Goal: Check status: Check status

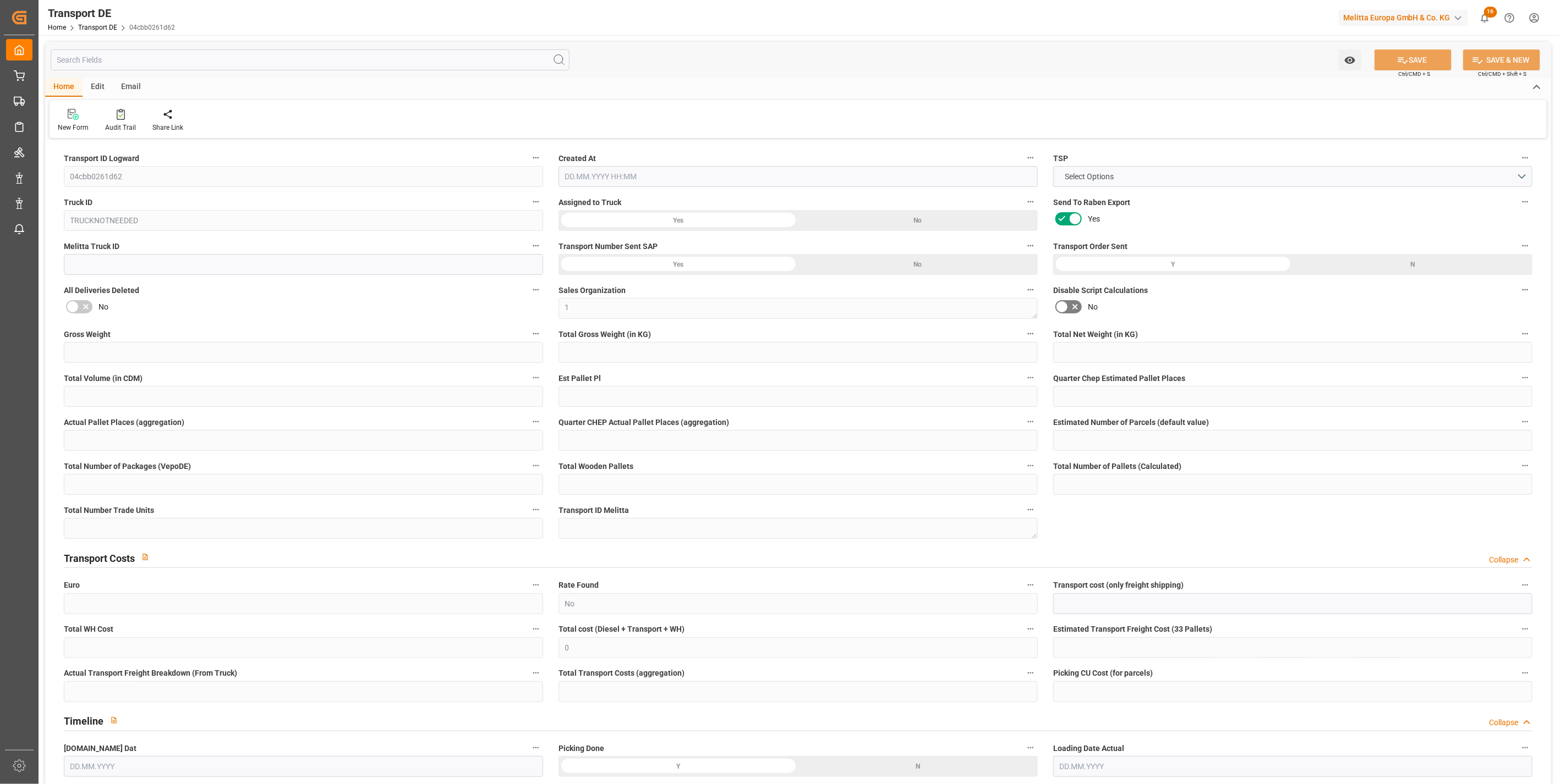
type input "0"
type input "471.528"
type input "441.132"
type input "0"
type input "1"
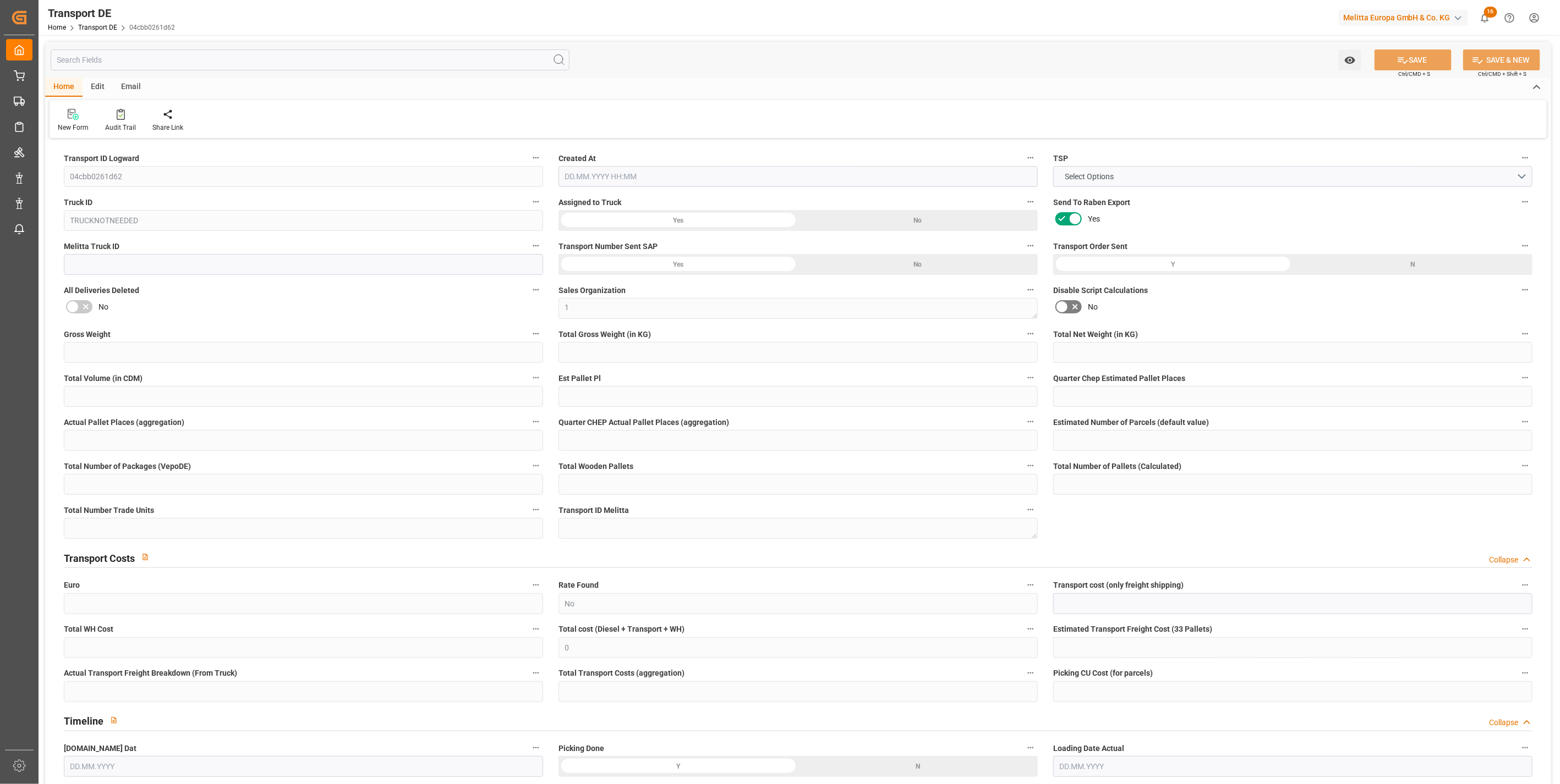
type input "0"
type input "1"
type input "0"
type input "1"
type input "0"
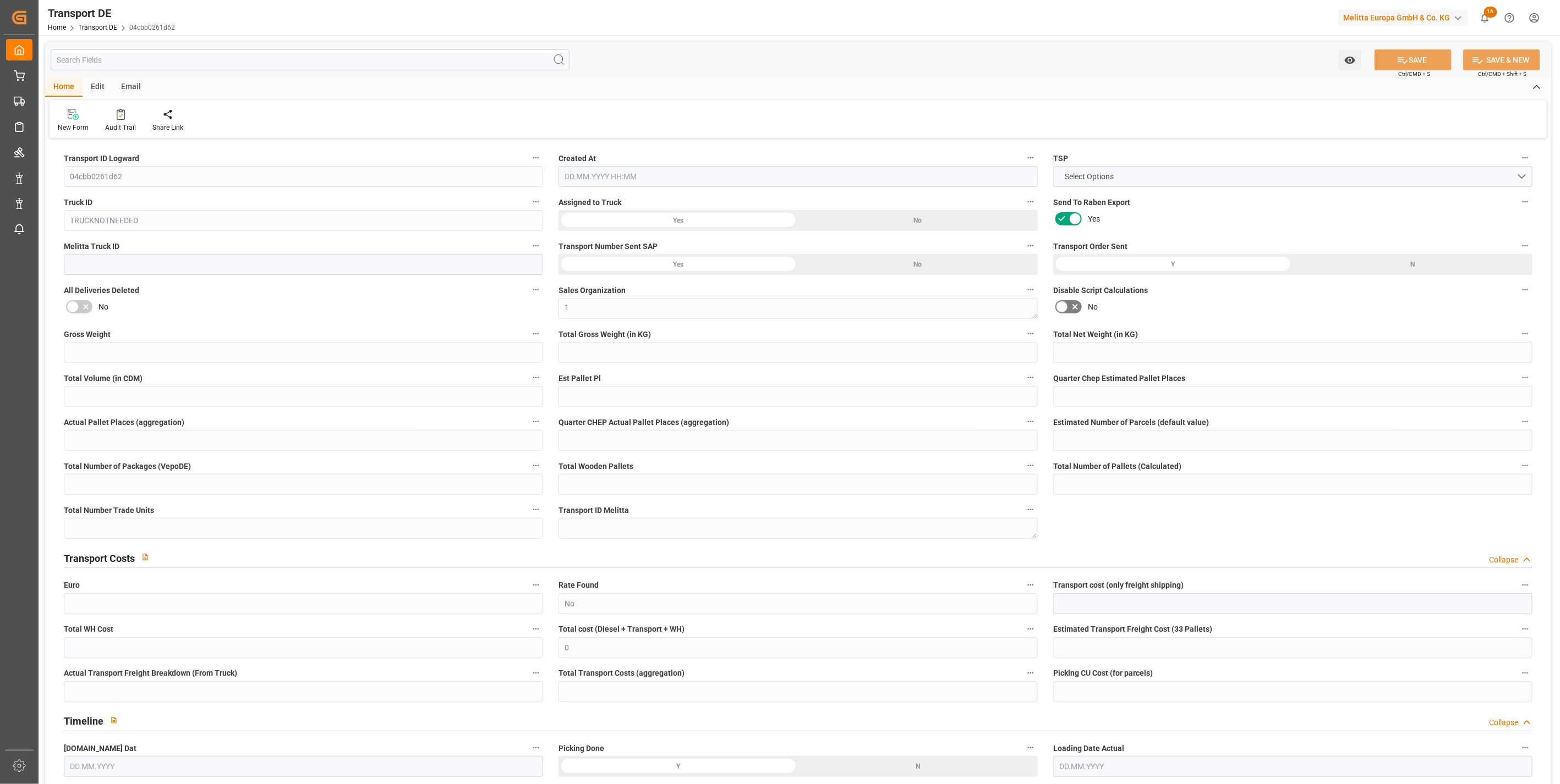
type input "0"
type input "225"
type input "0"
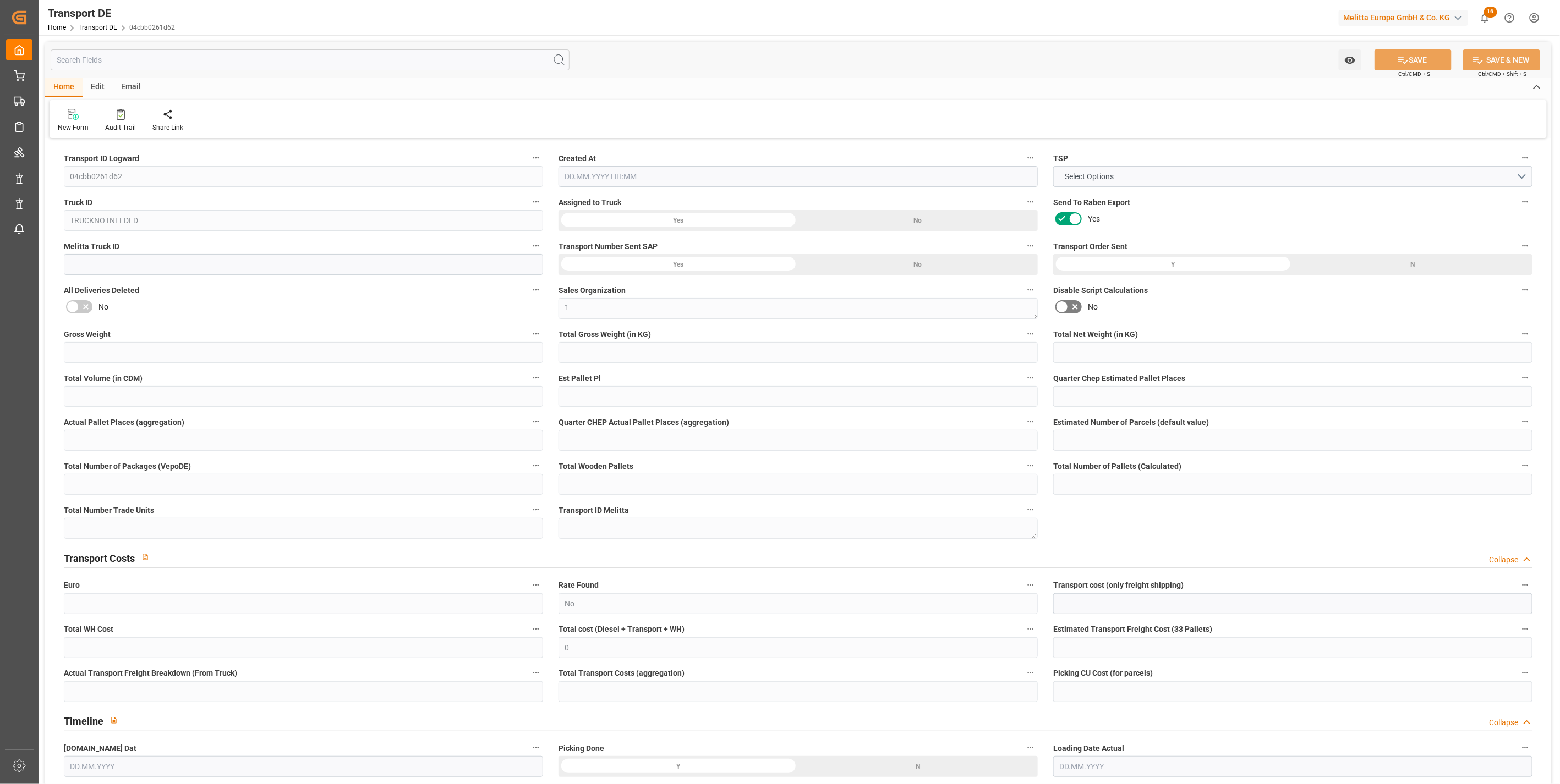
type input "46"
type input "0"
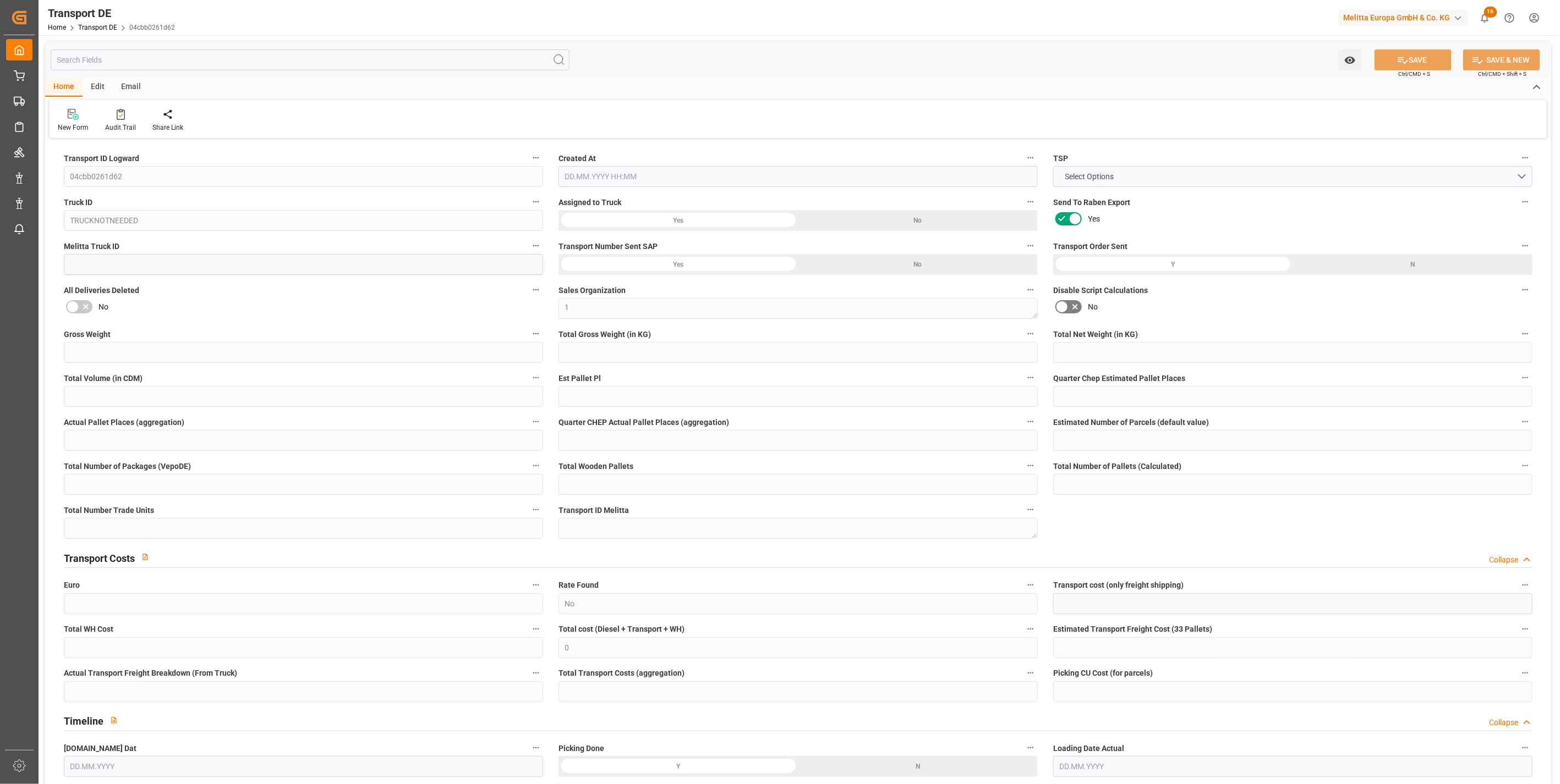
type input "0"
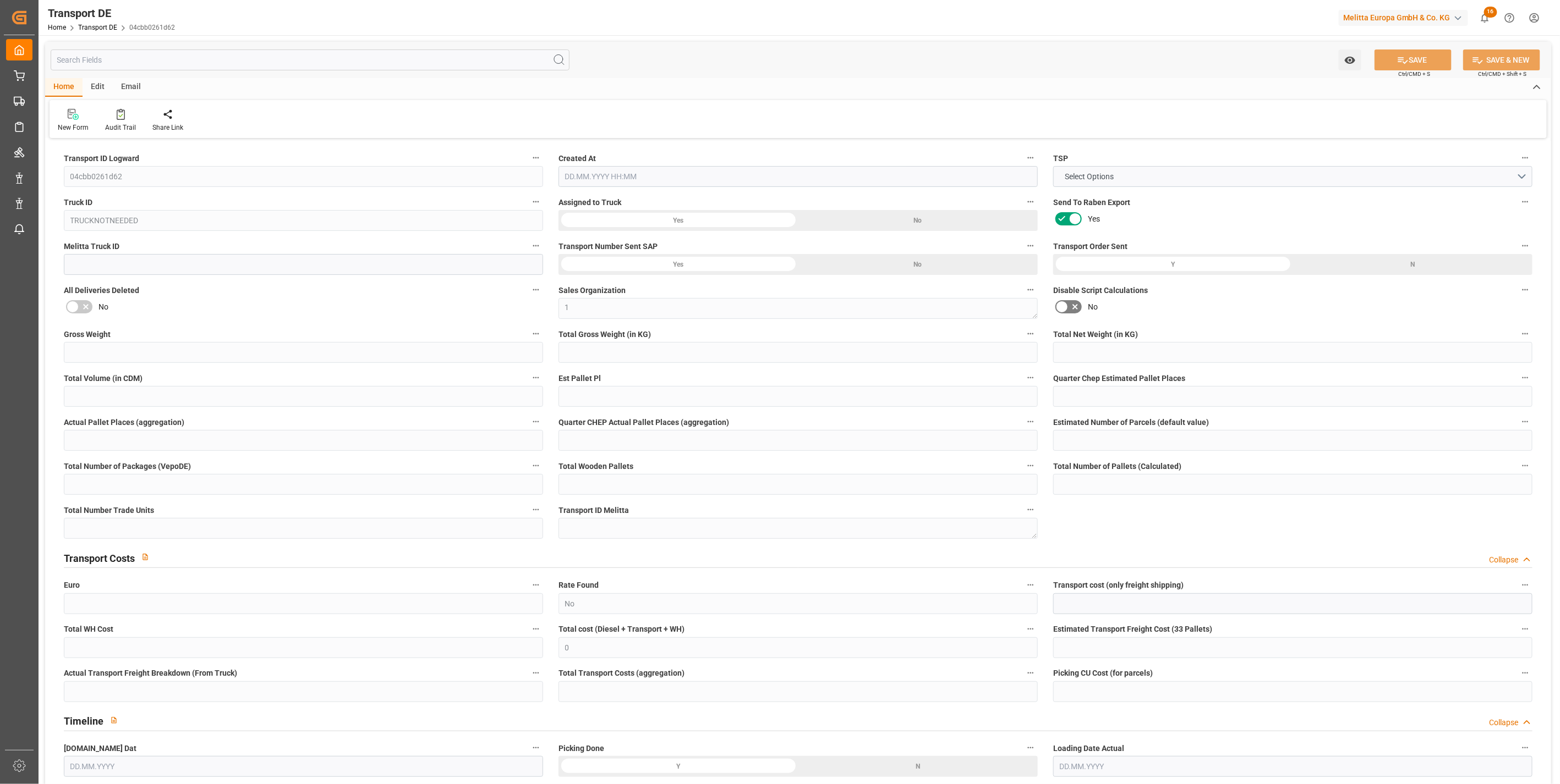
type input "0"
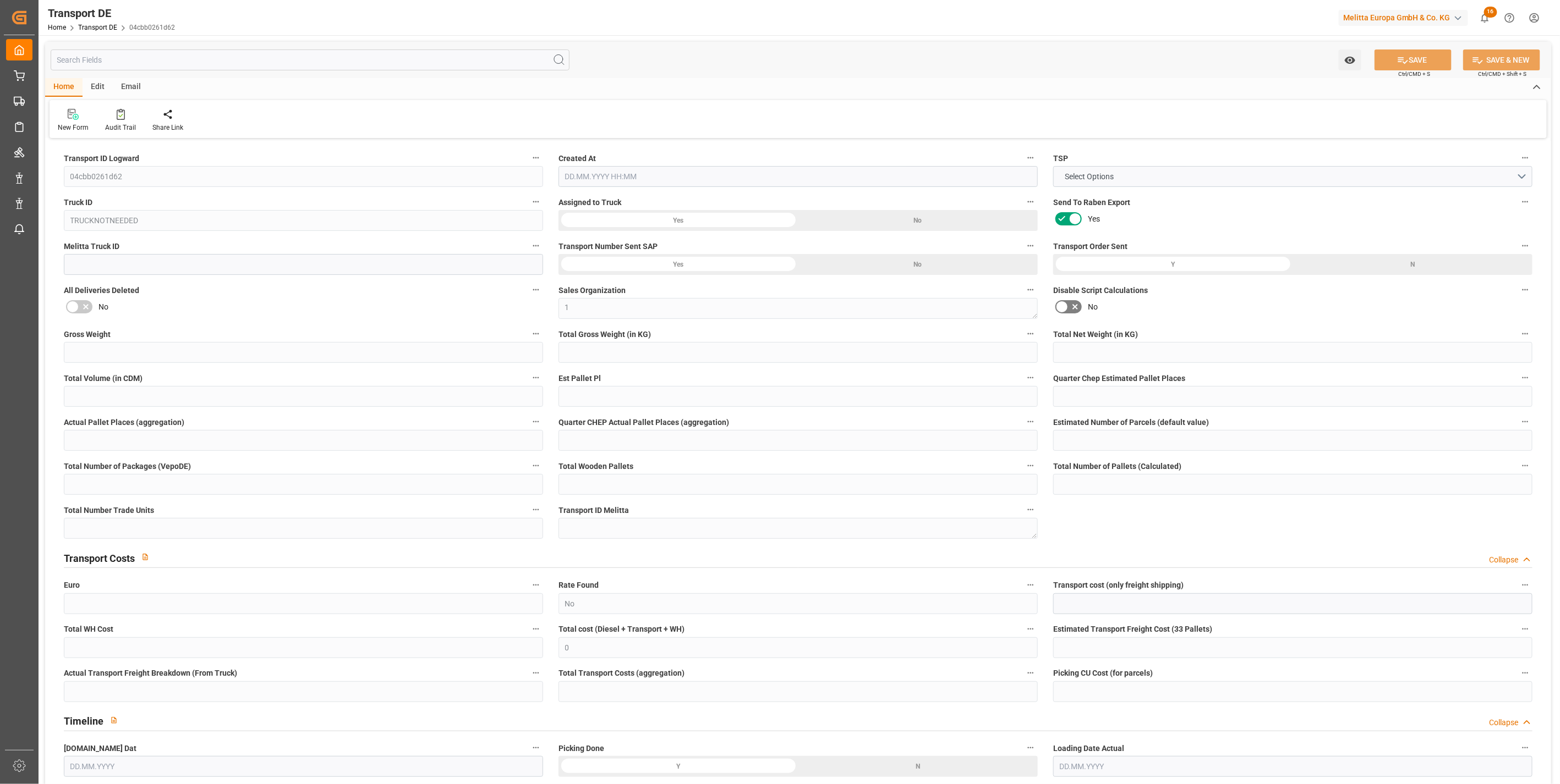
type input "0"
type input "471.528"
type input "2800"
type input "21"
type input "80"
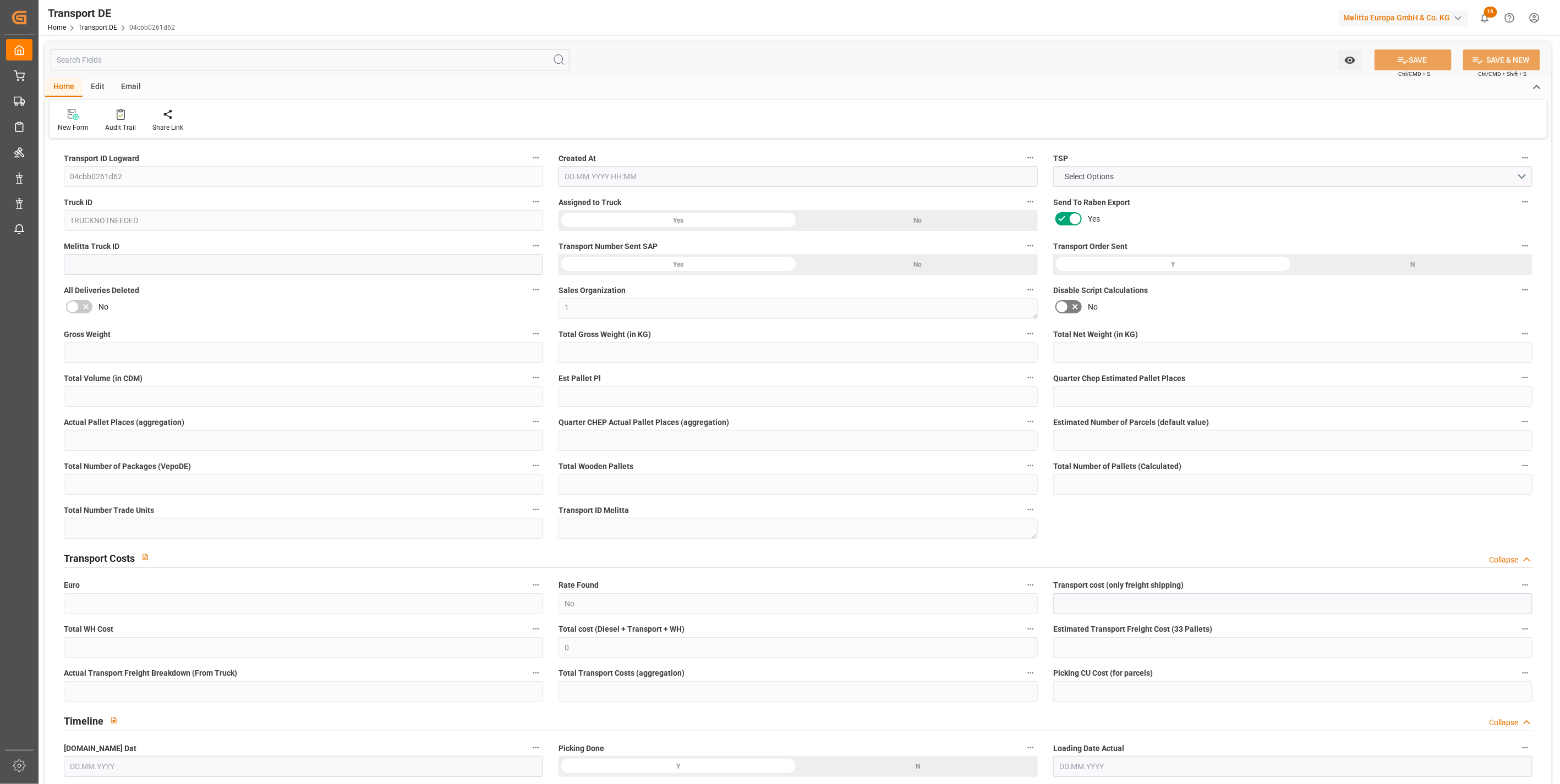
type input "0"
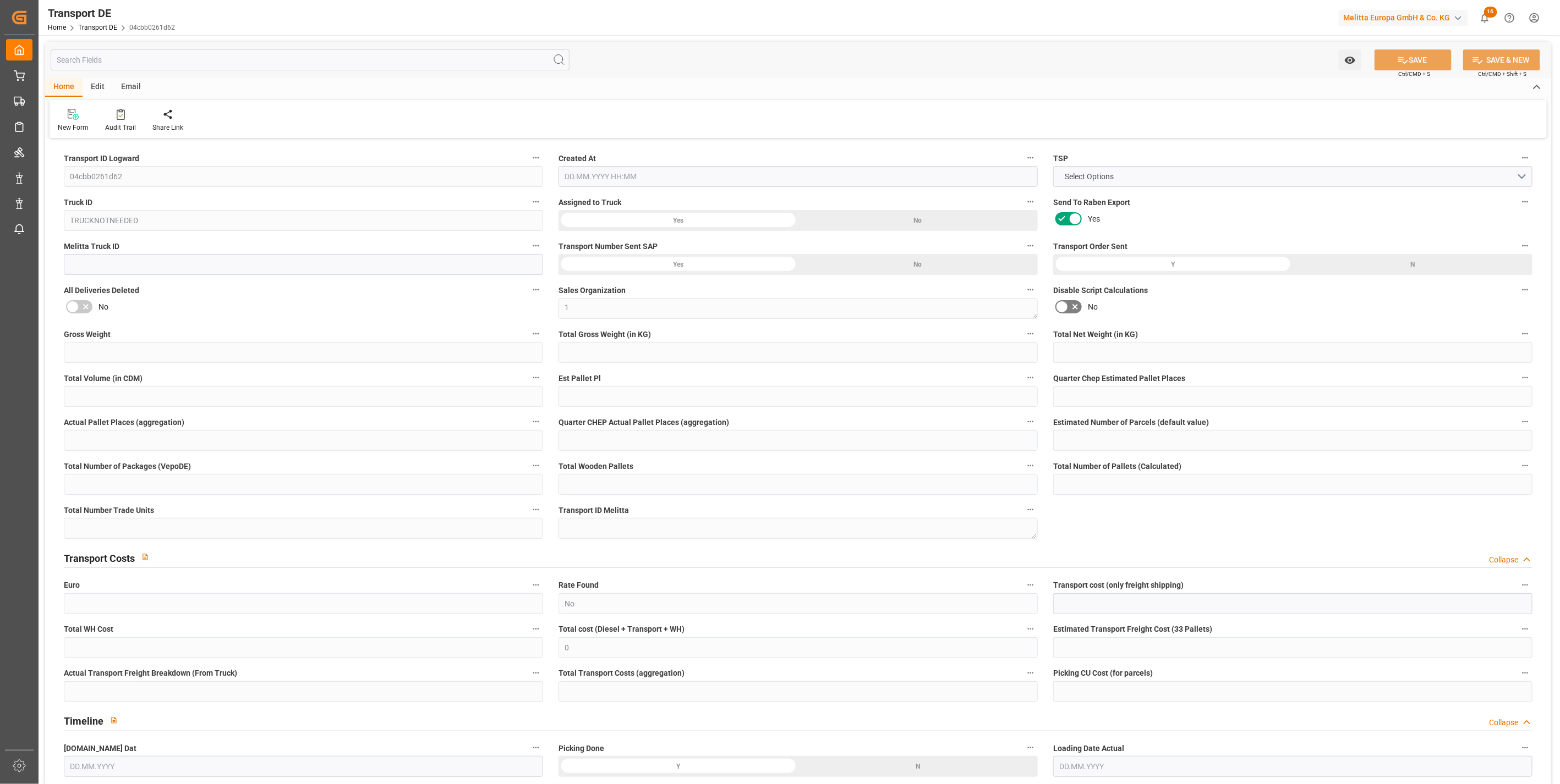
type input "0"
type input "1"
type input "0"
type input "225"
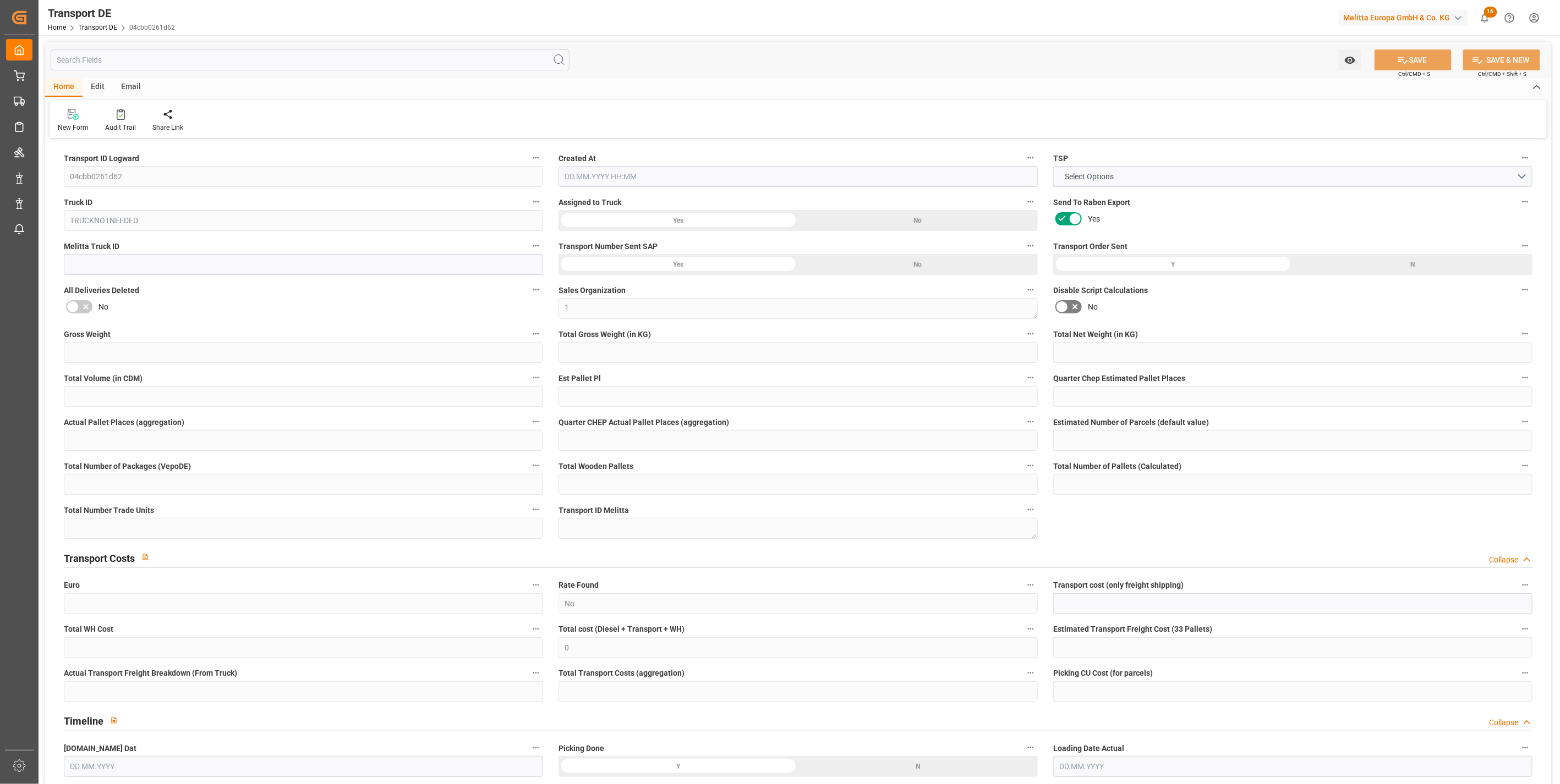
type input "0"
type input "[DATE] 11:01"
type input "[DATE]"
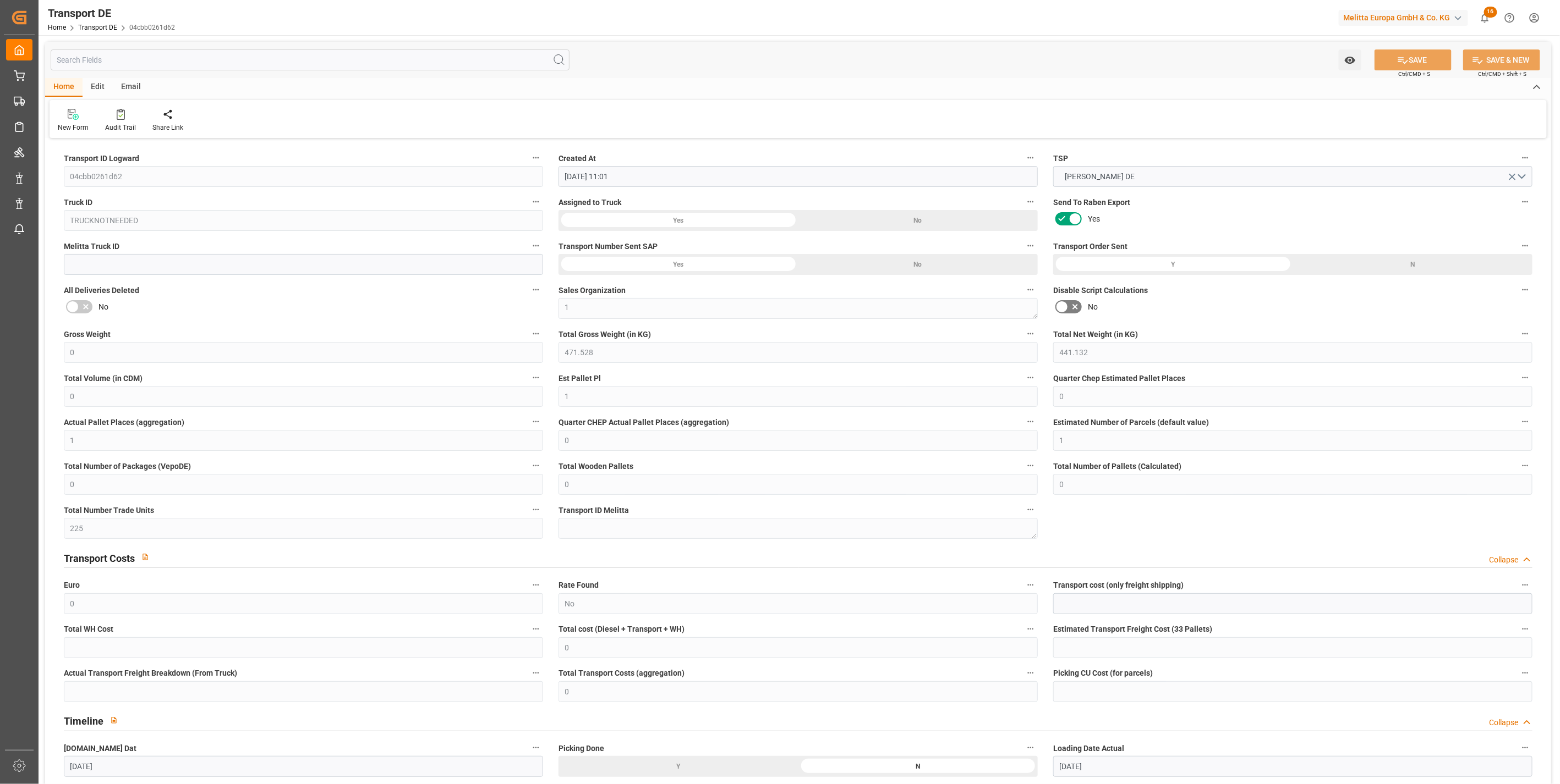
type input "[DATE]"
click at [1075, 305] on icon at bounding box center [1075, 307] width 13 height 13
click at [0, 0] on input "checkbox" at bounding box center [0, 0] width 0 height 0
click at [1107, 602] on input "text" at bounding box center [1292, 603] width 479 height 21
type input "21"
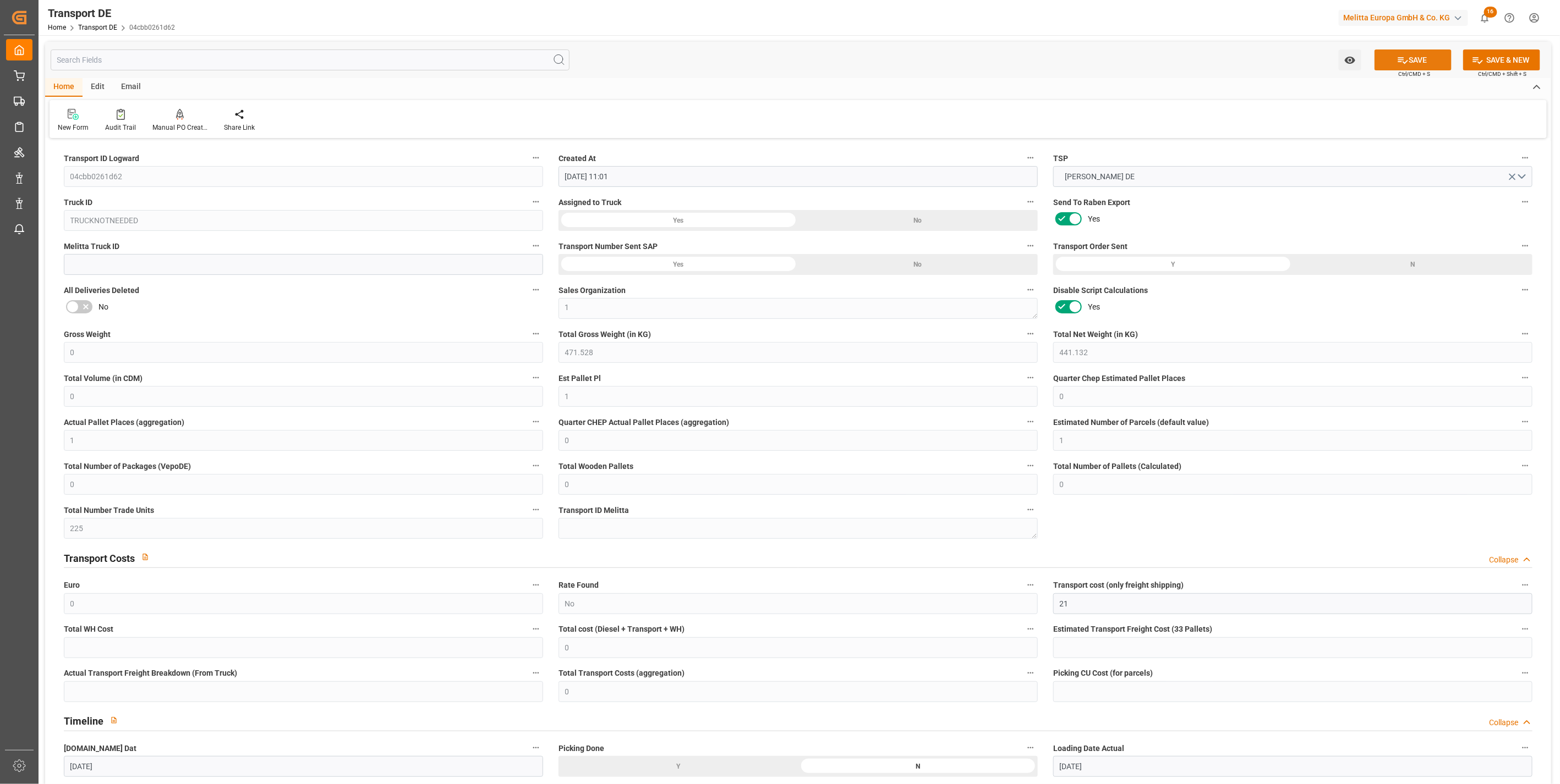
click at [1416, 57] on button "SAVE" at bounding box center [1414, 60] width 77 height 21
type input "21"
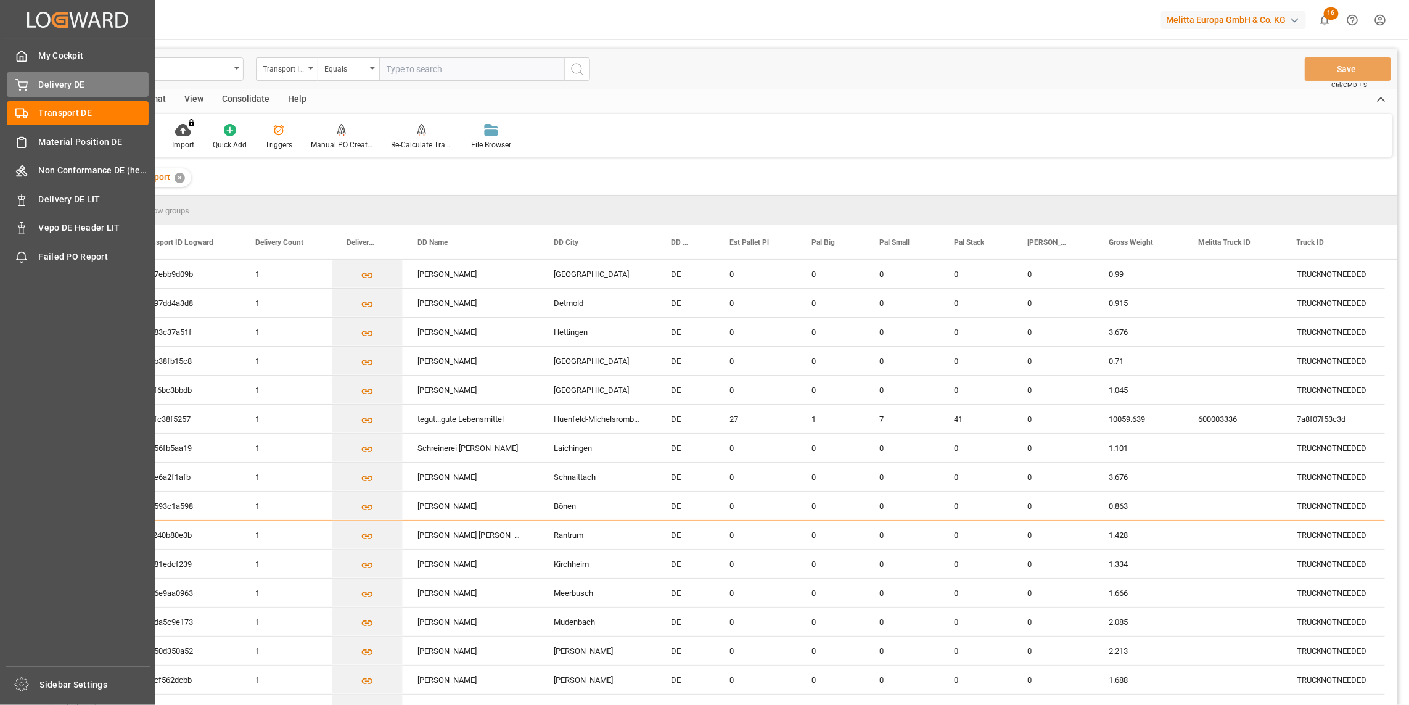
click at [19, 81] on icon at bounding box center [21, 85] width 12 height 12
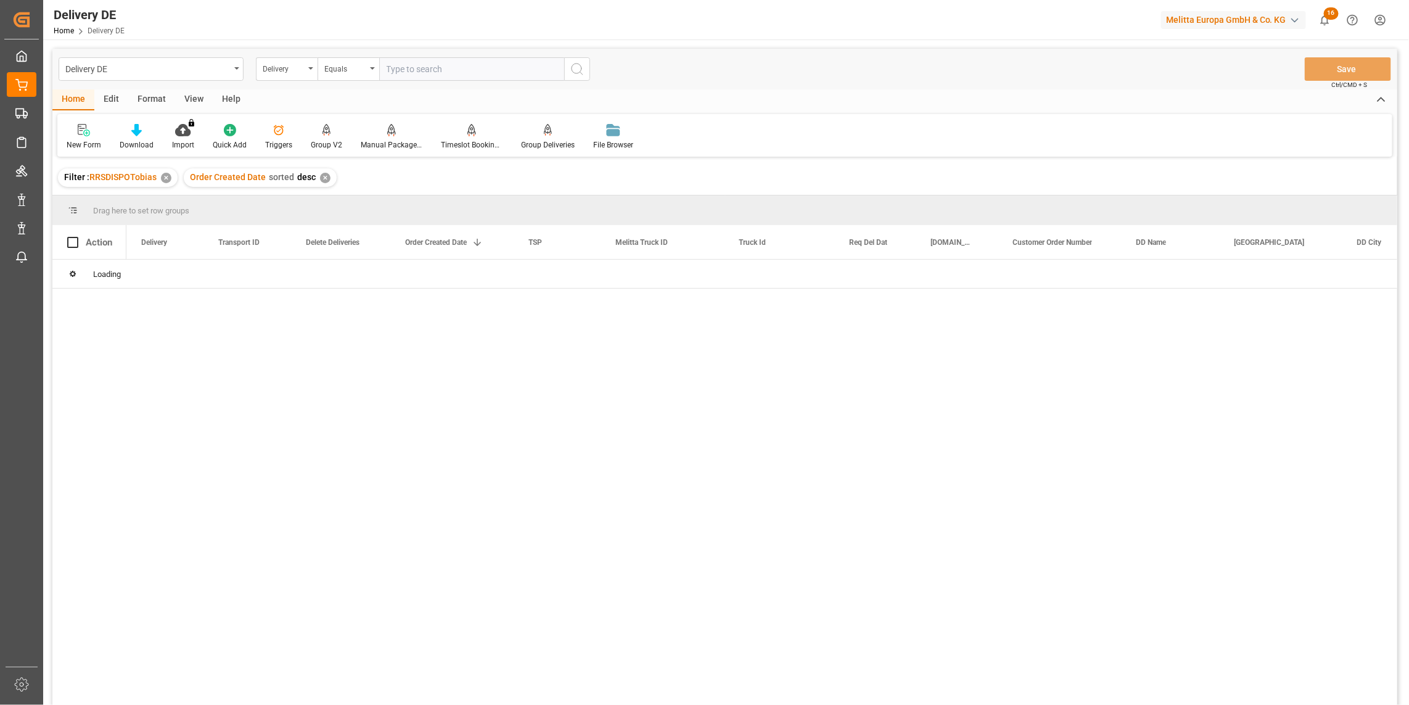
click at [280, 73] on div "Delivery" at bounding box center [284, 67] width 42 height 14
type input "tr"
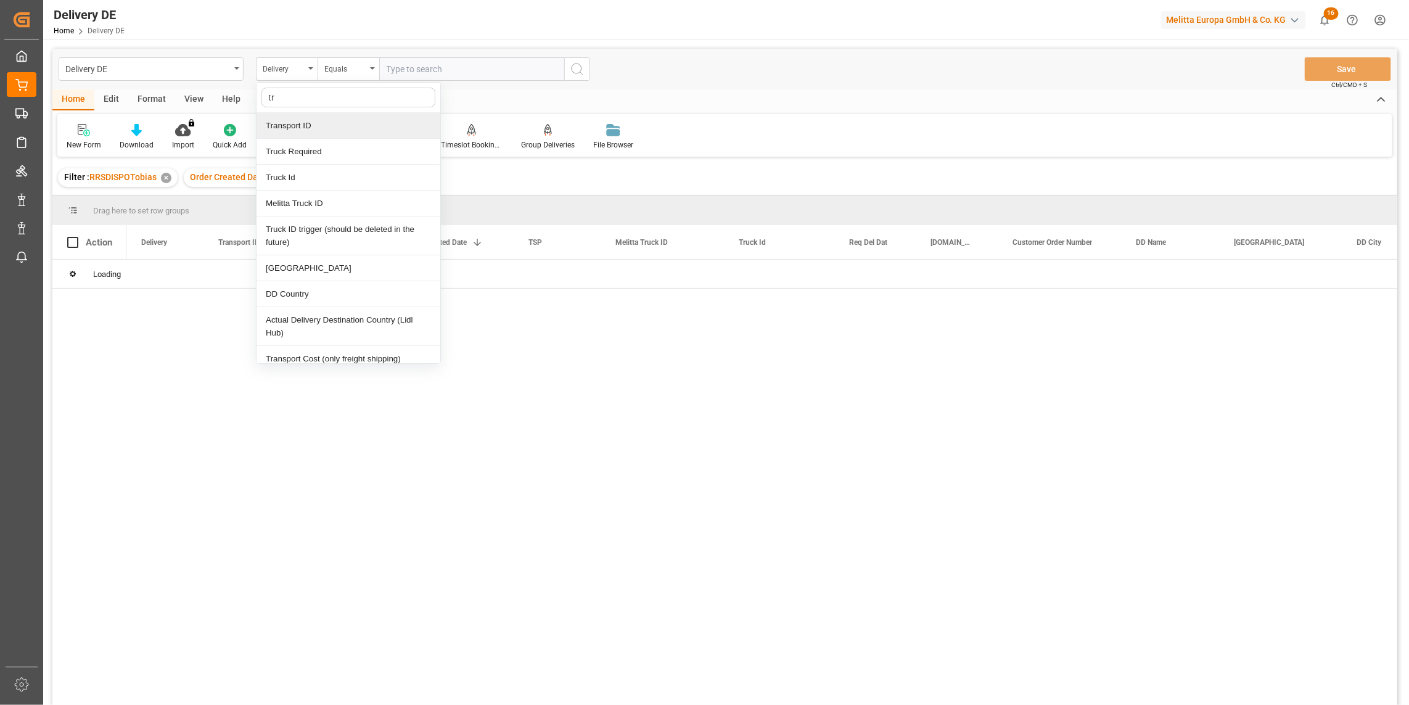
click at [306, 128] on div "Transport ID" at bounding box center [349, 126] width 184 height 26
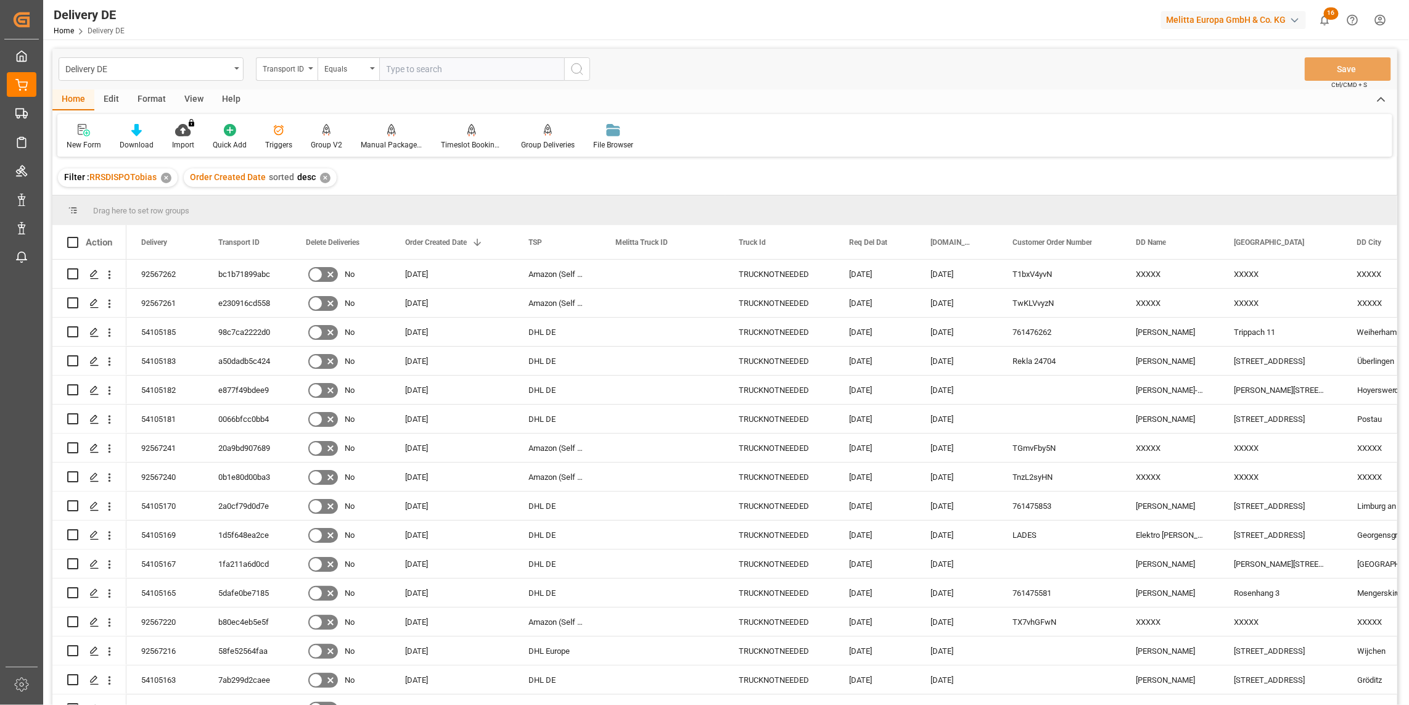
click at [405, 80] on input "text" at bounding box center [471, 68] width 185 height 23
paste input "51fbde46b884"
type input "51fbde46b884"
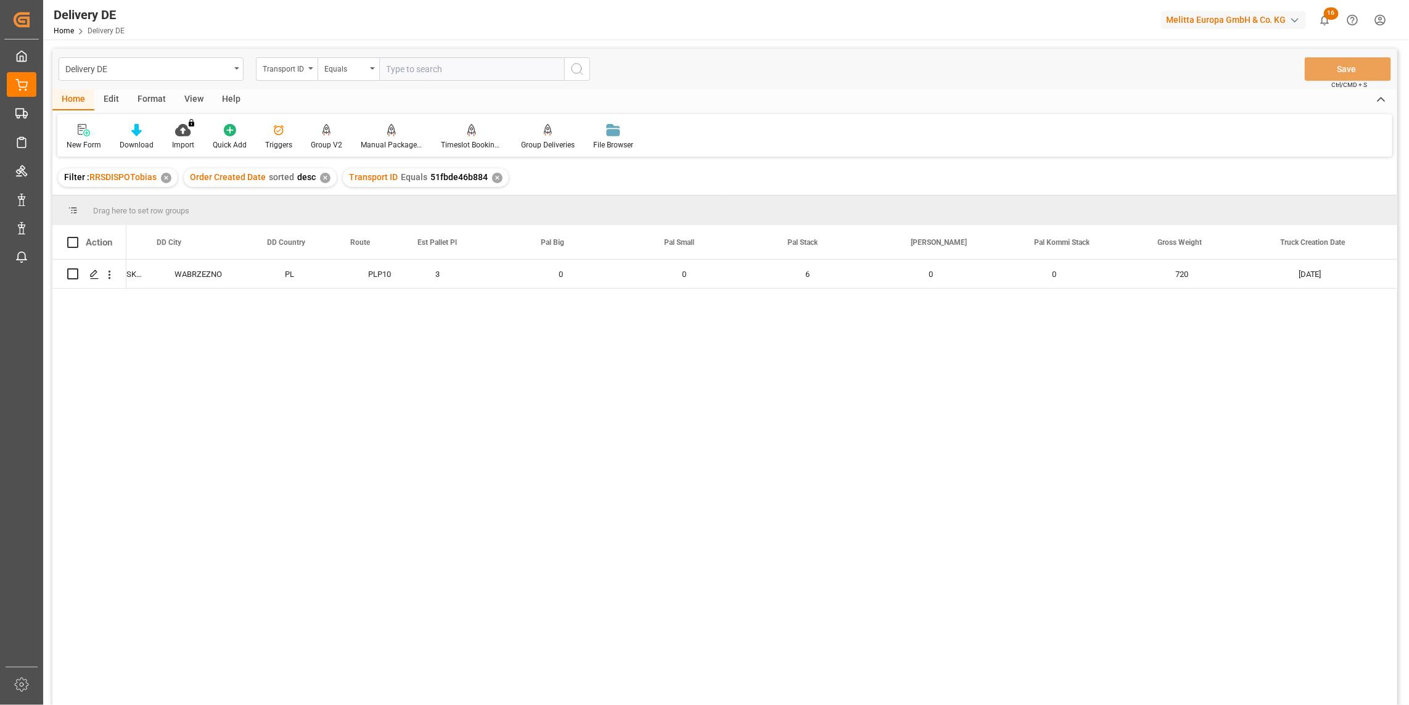
scroll to position [0, 1193]
click at [998, 242] on span at bounding box center [999, 242] width 11 height 11
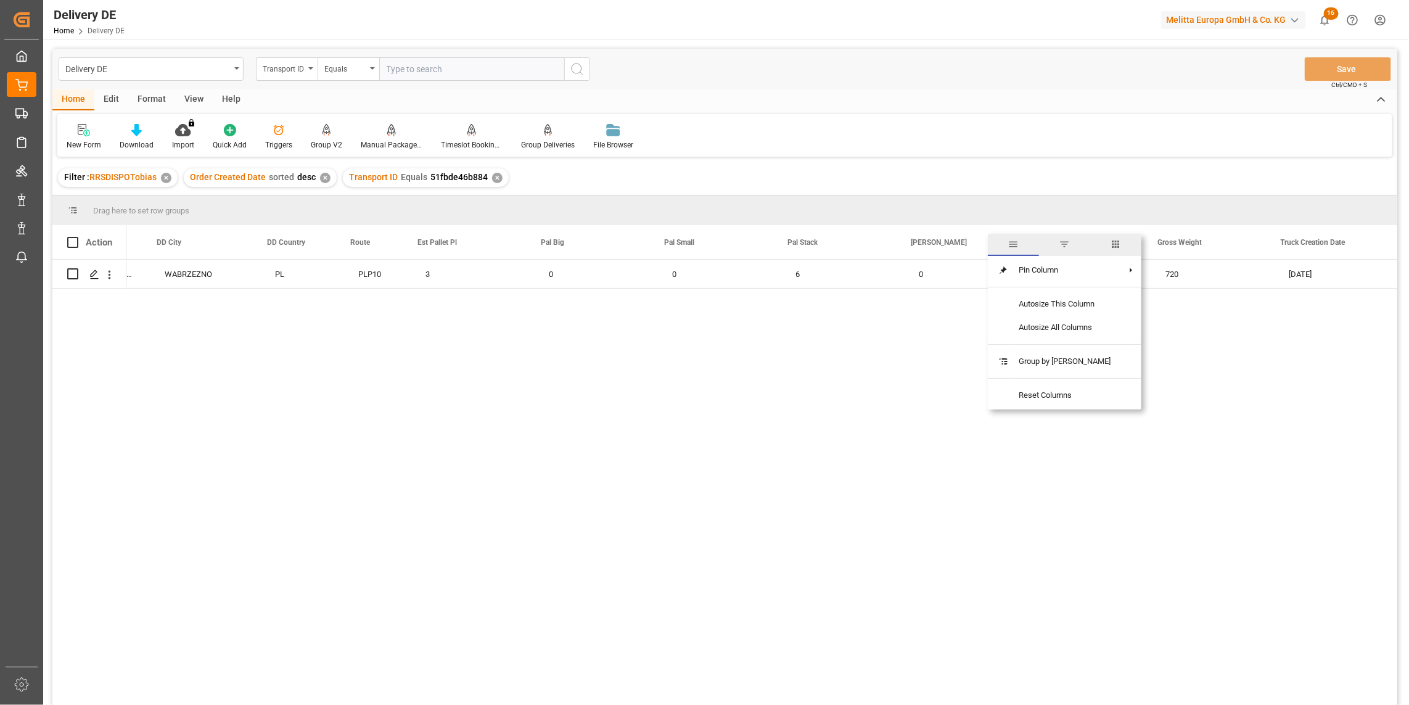
click at [1111, 245] on span "columns" at bounding box center [1116, 244] width 11 height 11
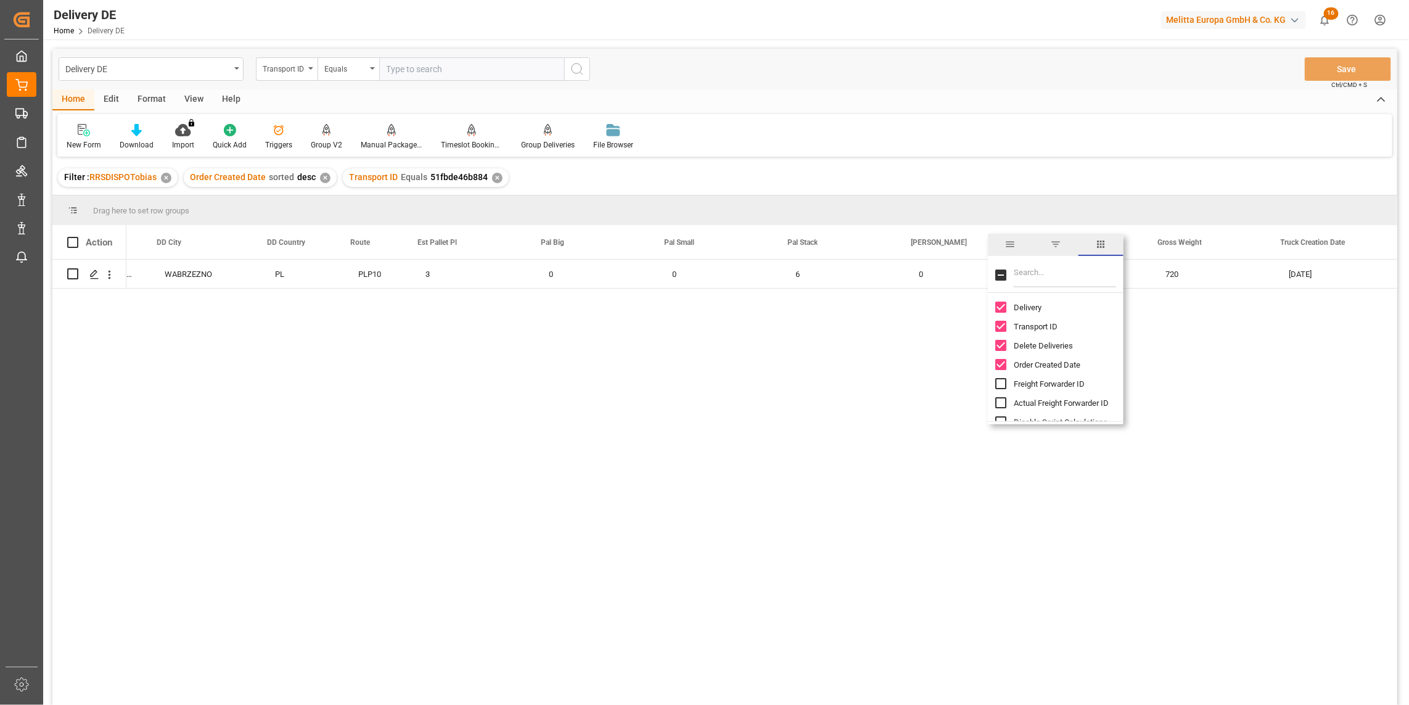
click at [1024, 276] on input "Filter Columns Input" at bounding box center [1065, 275] width 102 height 25
type input "act"
click at [1002, 407] on input "Actual Pallet Places column toggle visibility (hidden)" at bounding box center [1000, 406] width 11 height 11
checkbox input "true"
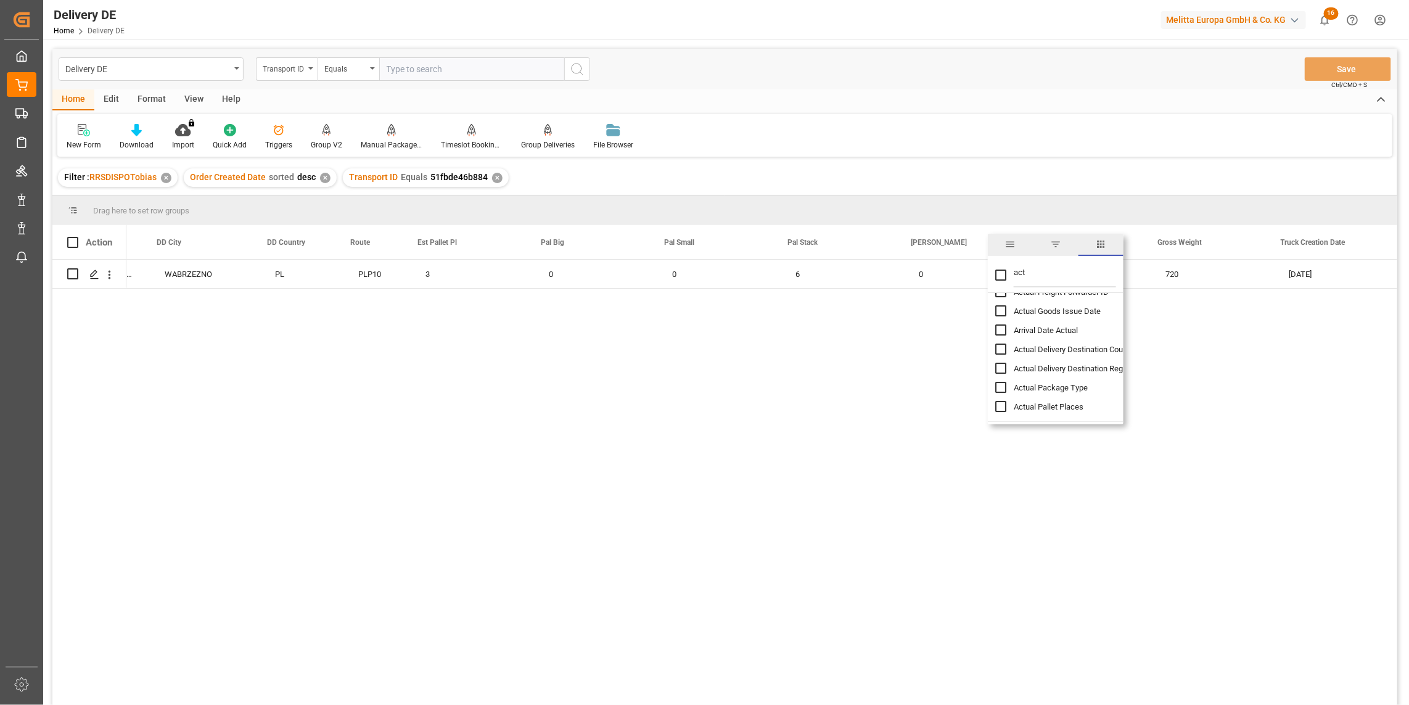
checkbox input "false"
click at [814, 445] on div "WORWO SP. Z.O.O. UL. MIKOLAJA Z RYNSKA 42 WABRZEZNO PL PLP10 3 0 0 6 0 0 720 08…" at bounding box center [761, 486] width 1271 height 453
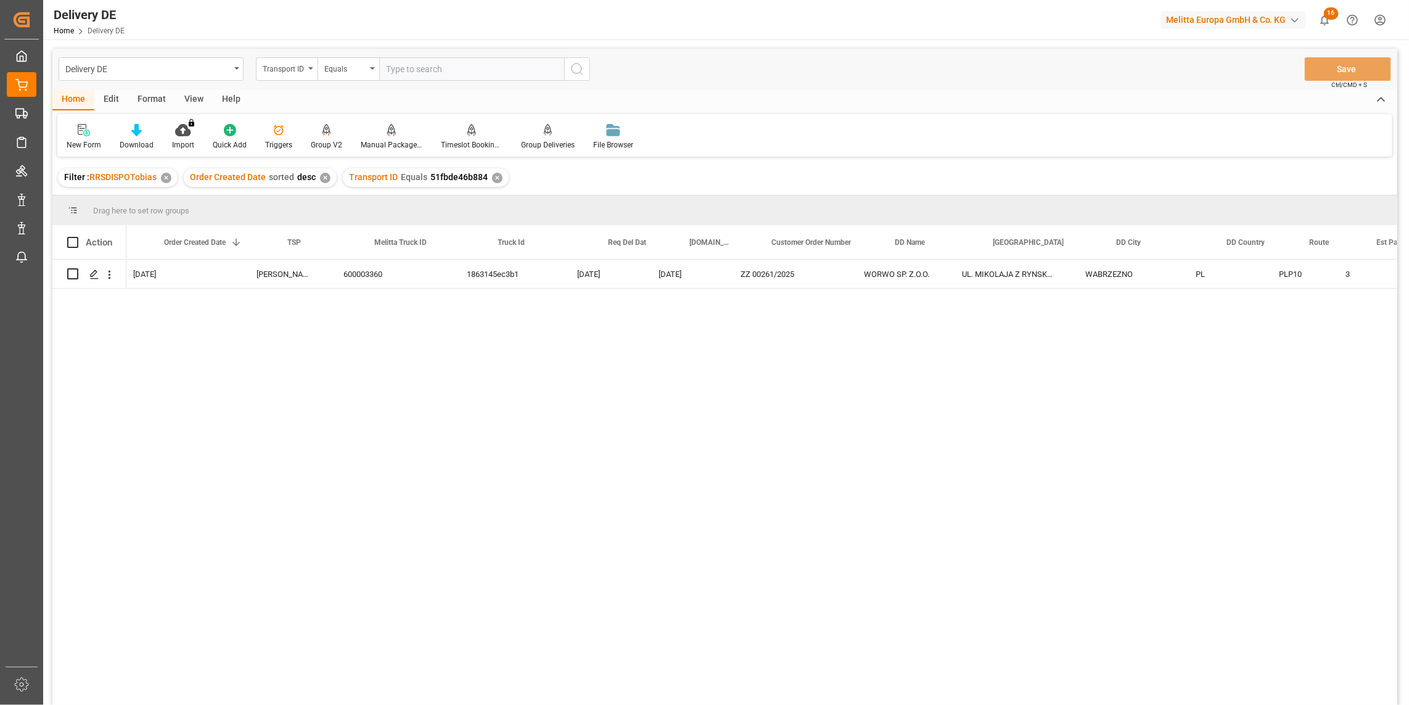
scroll to position [0, 241]
click at [1198, 484] on div "WORWO SP. Z.O.O. UL. MIKOLAJA Z RYNSKA 42 WABRZEZNO PL PLP10 3 3.25 ZZ 00261/20…" at bounding box center [761, 486] width 1271 height 453
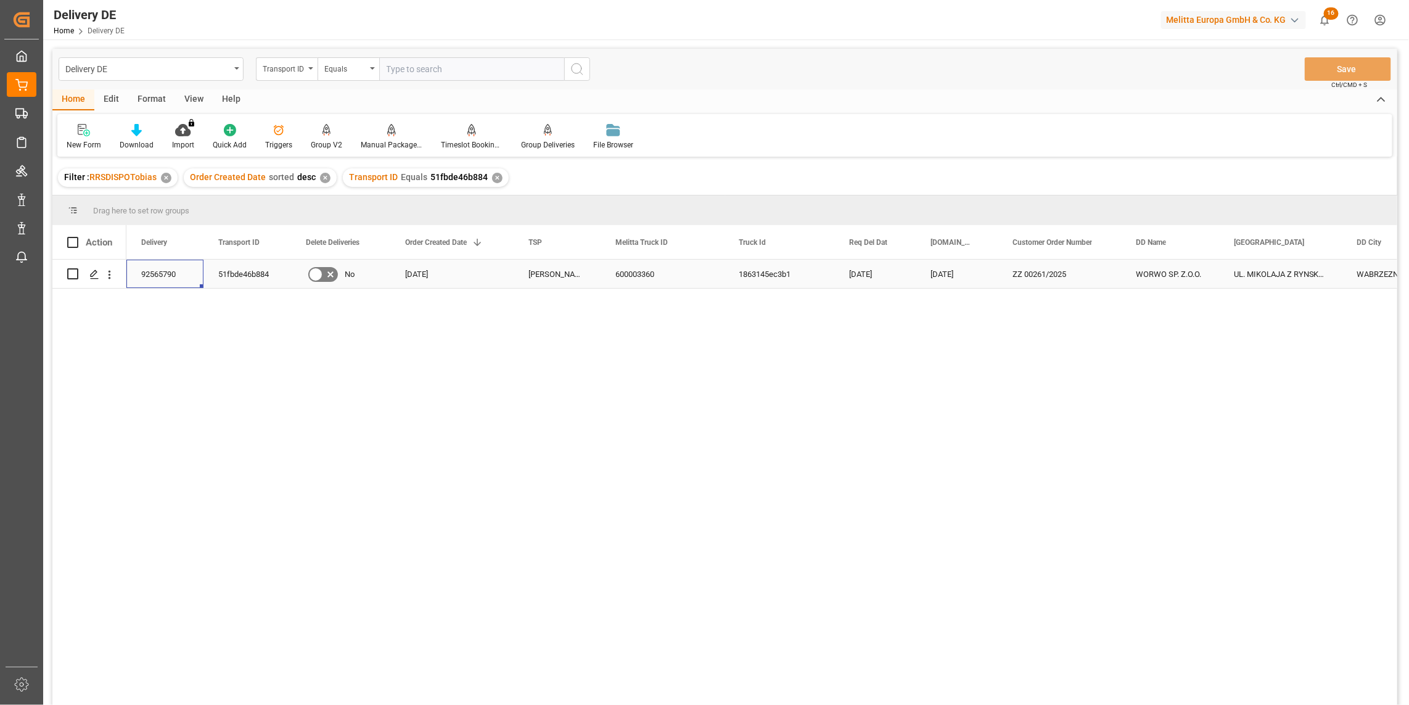
click at [165, 274] on div "92565790" at bounding box center [164, 274] width 77 height 28
click at [605, 413] on div "WORWO SP. Z.O.O. UL. MIKOLAJA Z RYNSKA 42 WABRZEZNO PL ZZ 00261/2025 10.10.2025…" at bounding box center [761, 486] width 1271 height 453
